Goal: Find specific fact: Locate a discrete piece of known information

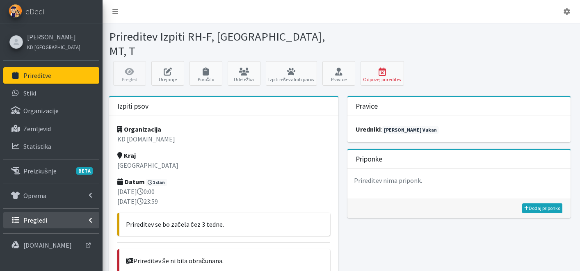
click at [40, 220] on p "Pregledi" at bounding box center [35, 220] width 24 height 8
click at [39, 237] on p "Vodniki" at bounding box center [33, 238] width 21 height 8
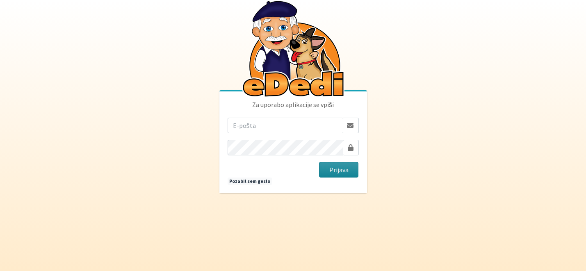
type input "katja.skulj@erps.si"
click at [344, 169] on button "Prijava" at bounding box center [339, 170] width 40 height 16
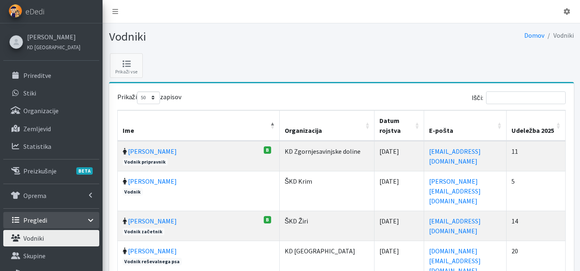
select select "50"
click at [504, 97] on input "Išči:" at bounding box center [526, 97] width 80 height 13
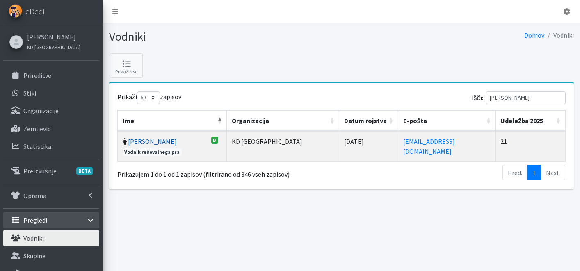
click at [153, 141] on link "[PERSON_NAME]" at bounding box center [152, 141] width 49 height 8
drag, startPoint x: 530, startPoint y: 99, endPoint x: 430, endPoint y: 105, distance: 100.2
click at [433, 107] on div "Prikaži 10 25 50 100 zapisov Išči: [PERSON_NAME] Ime Organizacija Datum rojstva…" at bounding box center [341, 136] width 448 height 90
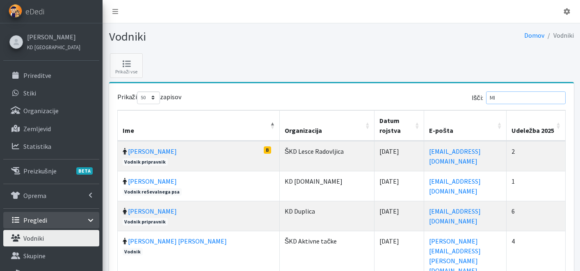
type input "M"
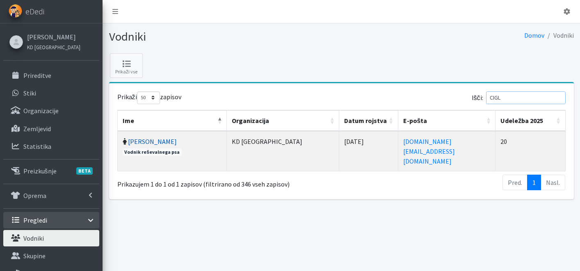
type input "CIGL"
click at [148, 140] on link "Alenka Ciglar" at bounding box center [152, 141] width 49 height 8
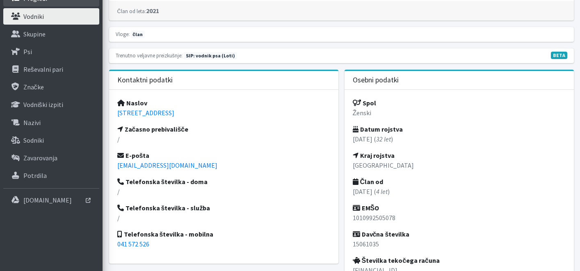
scroll to position [223, 0]
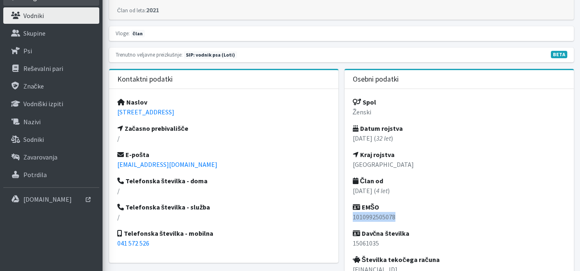
drag, startPoint x: 397, startPoint y: 217, endPoint x: 348, endPoint y: 220, distance: 49.3
click at [349, 221] on div "Spol Ženski Datum rojstva 10.10.1992 ( 32 let ) Kraj rojstva Ljubljana Član od …" at bounding box center [458, 194] width 229 height 210
copy p "1010992505078"
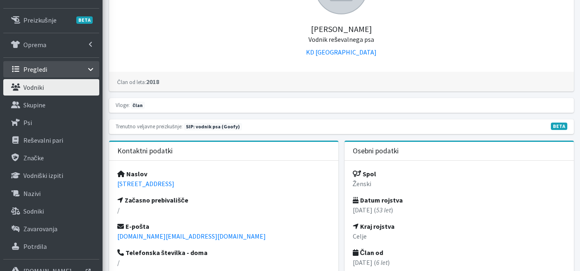
scroll to position [227, 0]
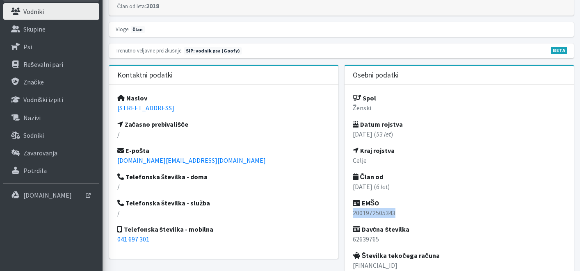
drag, startPoint x: 396, startPoint y: 211, endPoint x: 352, endPoint y: 213, distance: 43.5
click at [353, 213] on p "2001972505343" at bounding box center [459, 213] width 213 height 10
copy p "2001972505343"
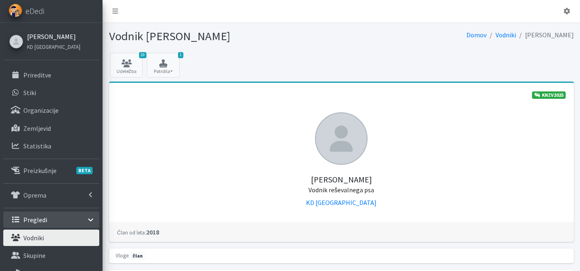
scroll to position [0, 0]
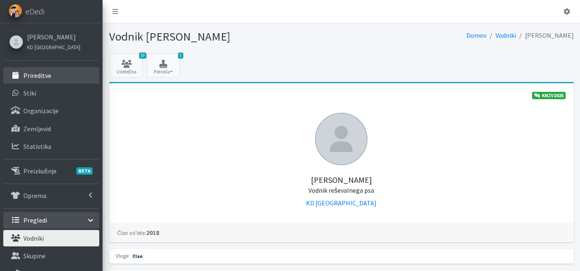
click at [40, 73] on p "Prireditve" at bounding box center [37, 75] width 28 height 8
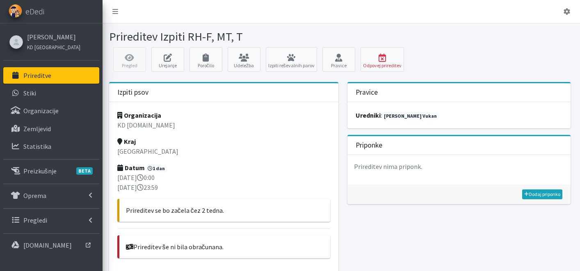
click at [58, 75] on link "Prireditve" at bounding box center [51, 75] width 96 height 16
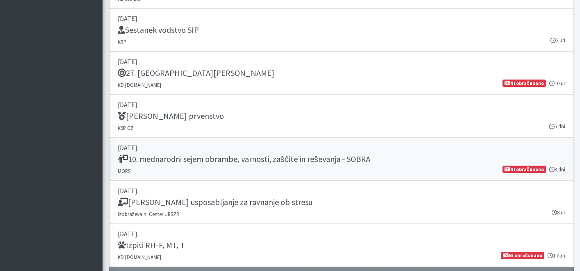
scroll to position [976, 0]
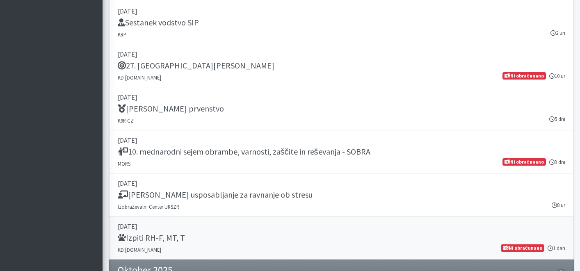
click at [199, 230] on p "[DATE]" at bounding box center [341, 226] width 447 height 10
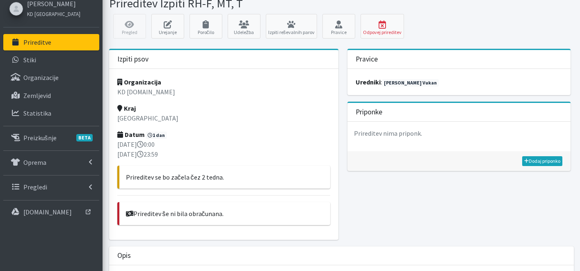
scroll to position [192, 0]
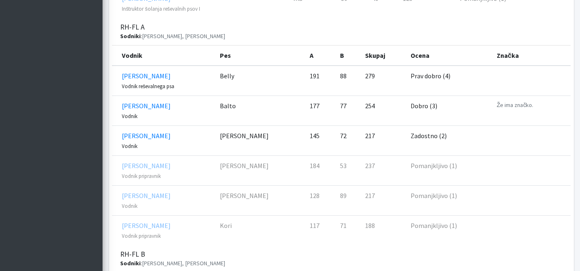
scroll to position [1073, 0]
